Goal: Task Accomplishment & Management: Manage account settings

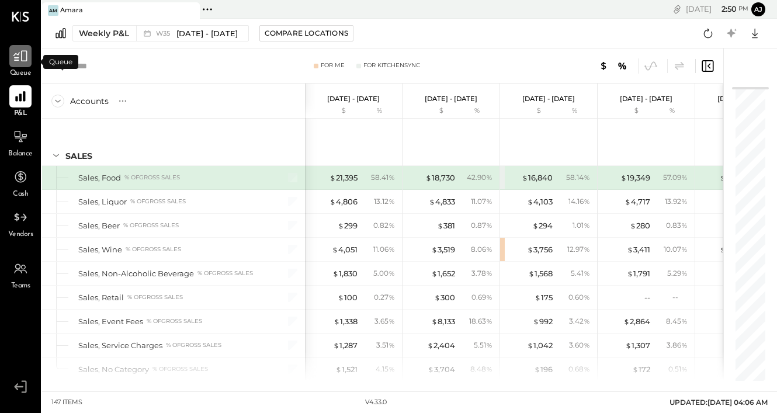
click at [25, 62] on icon at bounding box center [20, 55] width 15 height 15
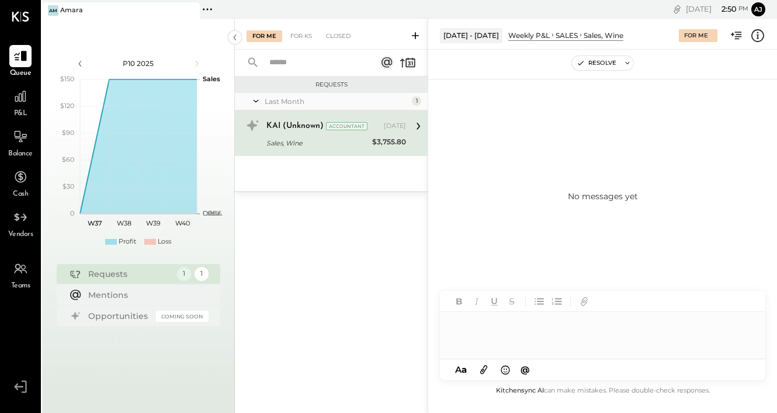
click at [416, 125] on icon at bounding box center [418, 126] width 15 height 15
click at [411, 129] on icon at bounding box center [418, 126] width 15 height 15
click at [301, 34] on div "For KS" at bounding box center [300, 36] width 33 height 12
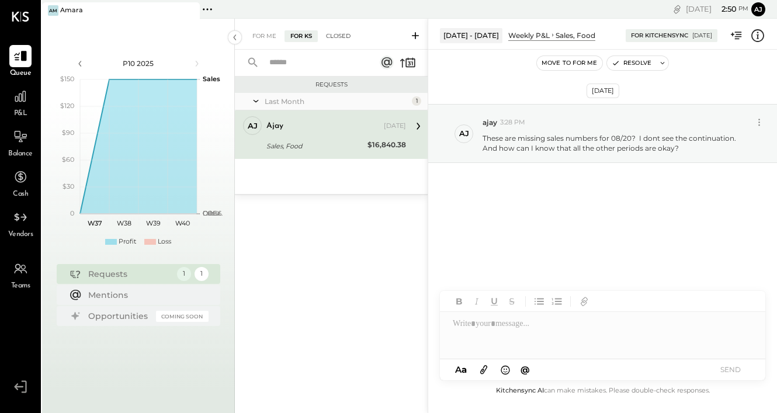
click at [339, 39] on div "Closed" at bounding box center [338, 36] width 36 height 12
